Goal: Find specific page/section: Find specific page/section

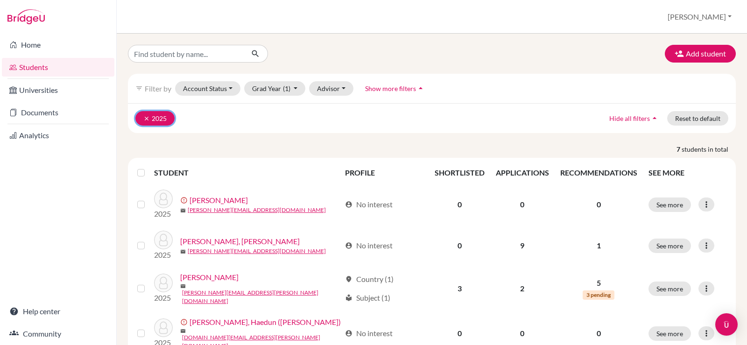
click at [148, 116] on icon "clear" at bounding box center [146, 118] width 7 height 7
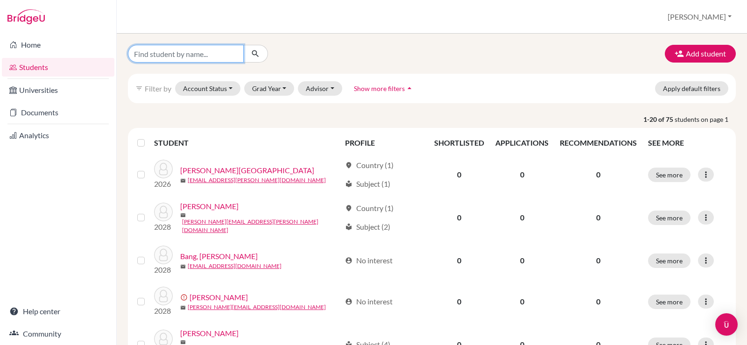
click at [208, 57] on input "Find student by name..." at bounding box center [186, 54] width 116 height 18
type input "DONGJOO"
click button "submit" at bounding box center [255, 54] width 25 height 18
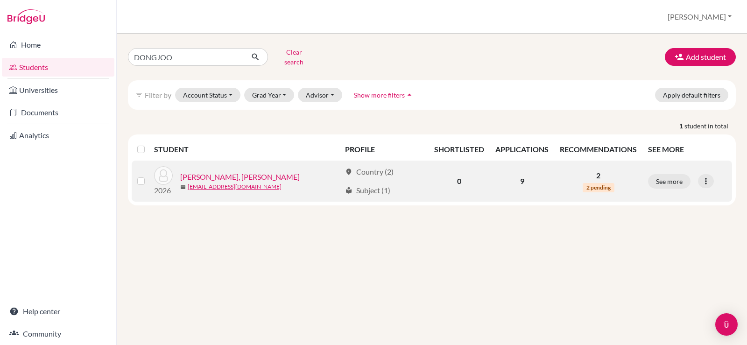
click at [219, 171] on link "[PERSON_NAME], [PERSON_NAME]" at bounding box center [240, 176] width 120 height 11
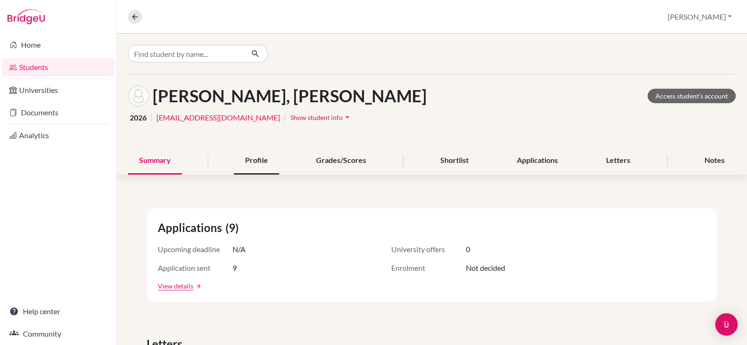
click at [239, 157] on div "Profile" at bounding box center [256, 161] width 45 height 28
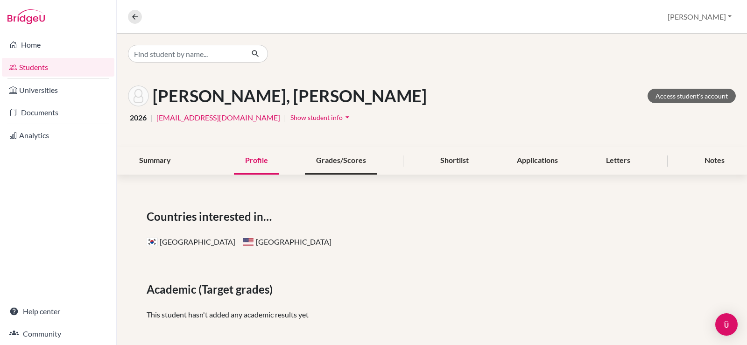
click at [331, 167] on div "Grades/Scores" at bounding box center [341, 161] width 72 height 28
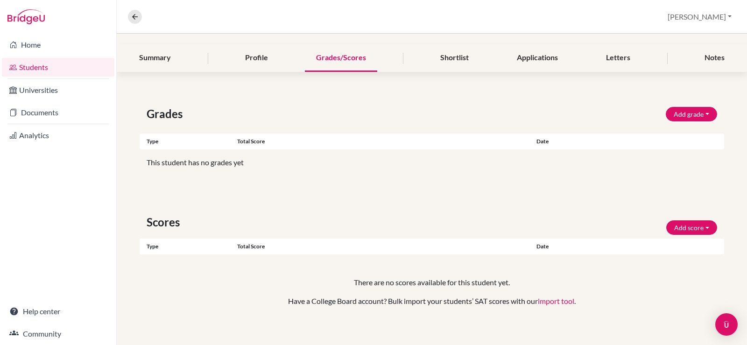
scroll to position [109, 0]
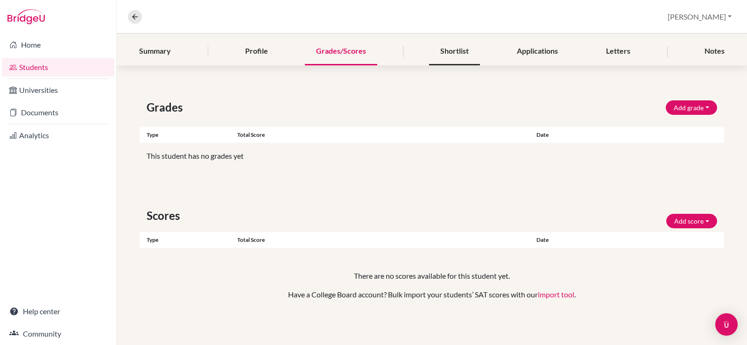
click at [445, 49] on div "Shortlist" at bounding box center [454, 52] width 51 height 28
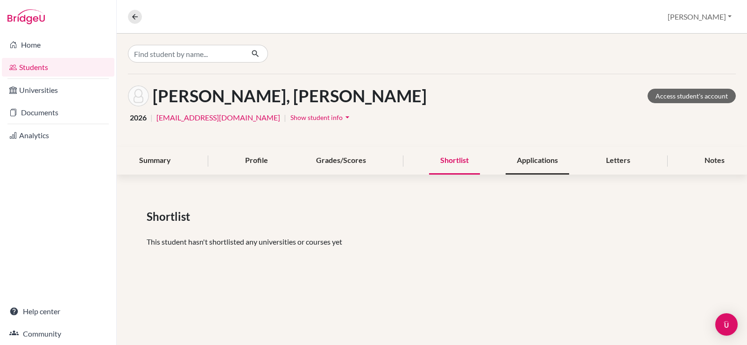
click at [522, 160] on div "Applications" at bounding box center [538, 161] width 64 height 28
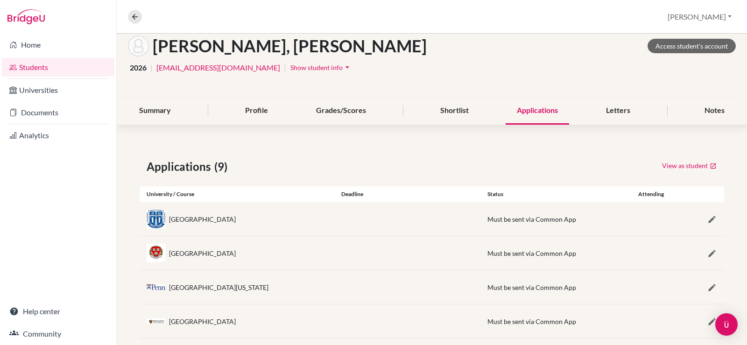
scroll to position [3, 0]
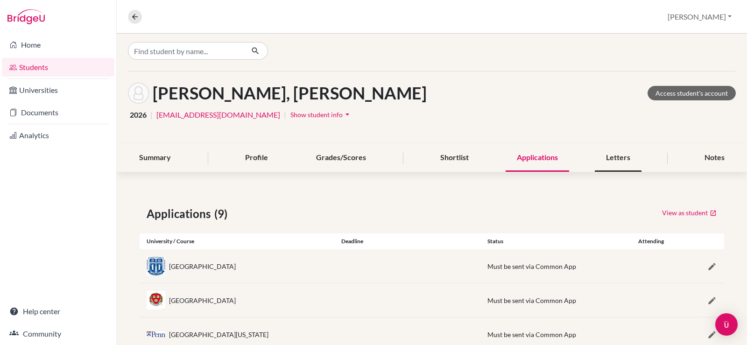
click at [595, 159] on div "Letters" at bounding box center [618, 158] width 47 height 28
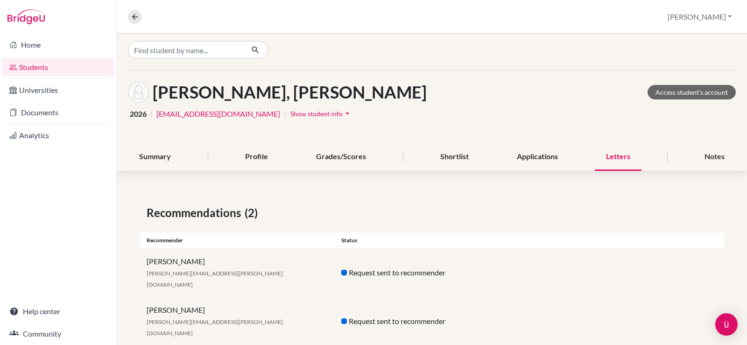
scroll to position [4, 0]
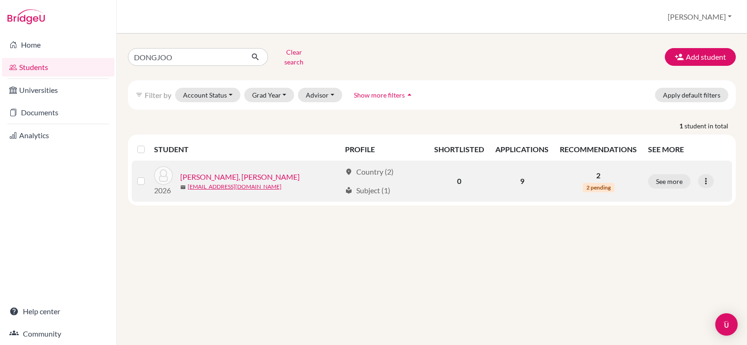
click at [213, 171] on link "[PERSON_NAME], [PERSON_NAME]" at bounding box center [240, 176] width 120 height 11
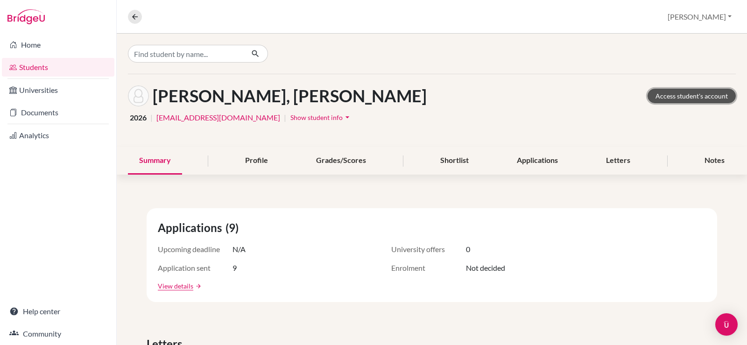
click at [663, 97] on link "Access student's account" at bounding box center [692, 96] width 88 height 14
